Goal: Find specific page/section

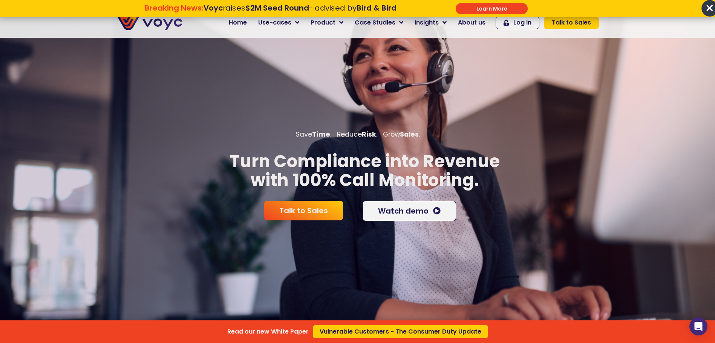
click at [473, 24] on div "Read our new White Paper Vulnerable Customers - The Consumer Duty Update" at bounding box center [357, 171] width 715 height 343
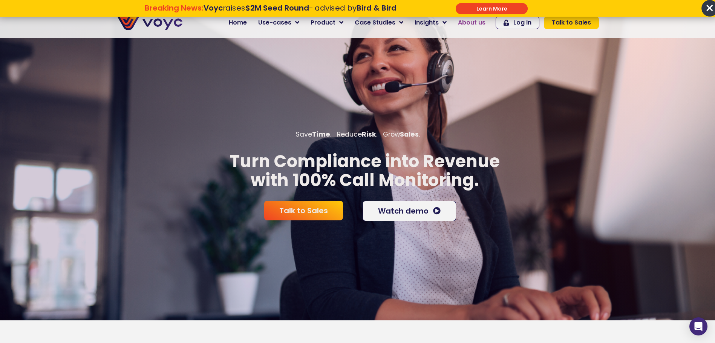
click at [473, 24] on span "About us" at bounding box center [472, 22] width 28 height 9
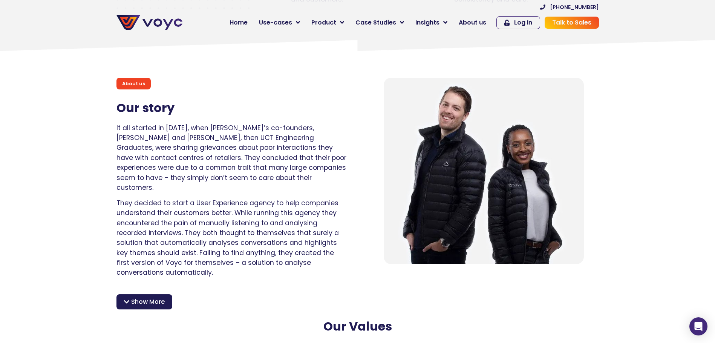
scroll to position [452, 0]
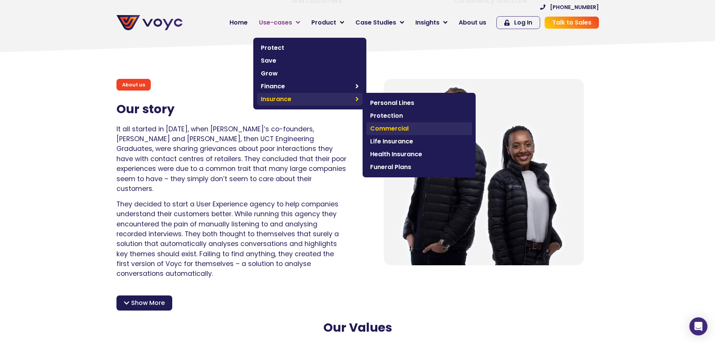
click at [408, 128] on span "Commercial" at bounding box center [419, 128] width 98 height 9
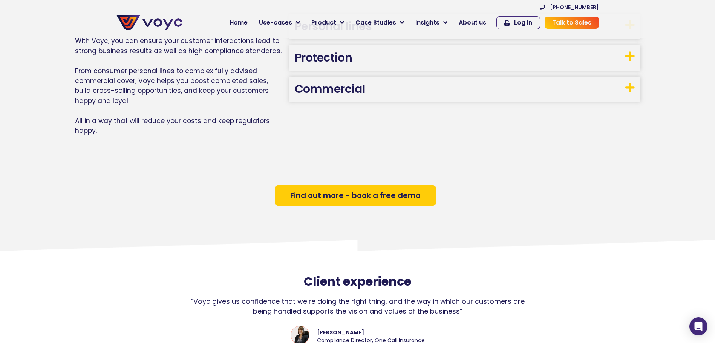
scroll to position [595, 0]
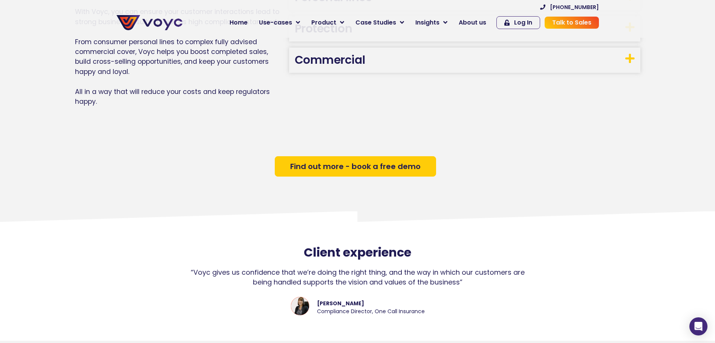
click at [396, 50] on h3 "Commercial" at bounding box center [464, 59] width 351 height 25
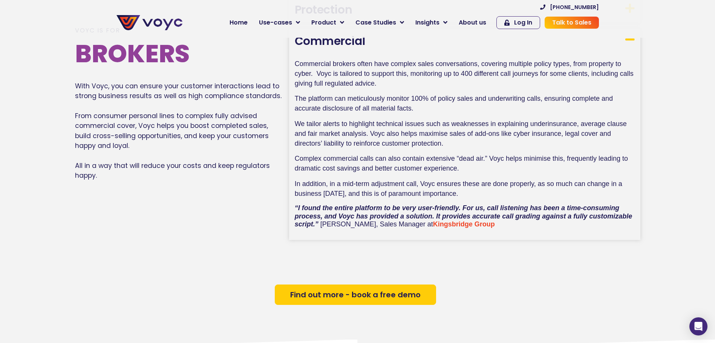
scroll to position [536, 0]
